Goal: Register for event/course: Sign up to attend an event or enroll in a course

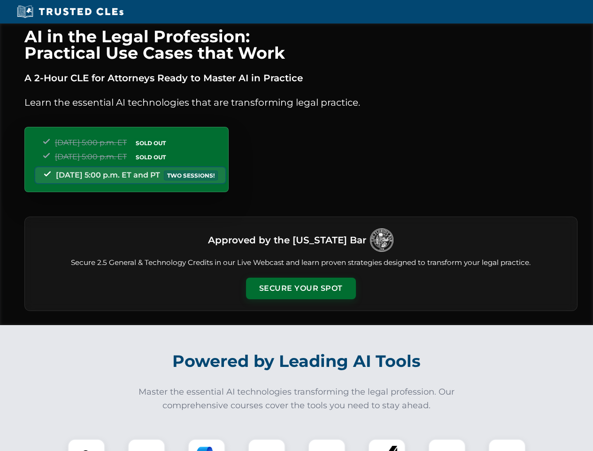
click at [300, 288] on button "Secure Your Spot" at bounding box center [301, 288] width 110 height 22
click at [86, 444] on img at bounding box center [86, 456] width 27 height 27
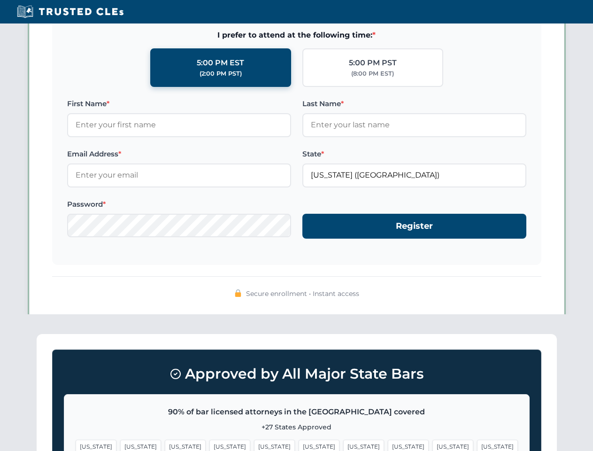
click at [343, 444] on span "[US_STATE]" at bounding box center [363, 446] width 41 height 14
click at [432, 444] on span "[US_STATE]" at bounding box center [452, 446] width 41 height 14
